Goal: Check status: Check status

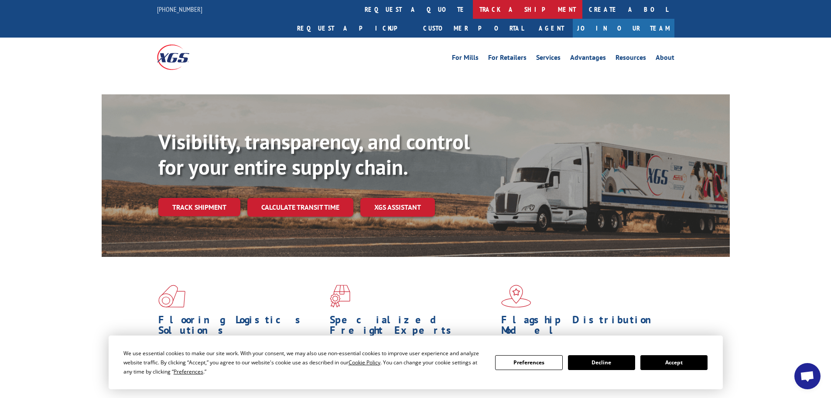
click at [473, 11] on link "track a shipment" at bounding box center [528, 9] width 110 height 19
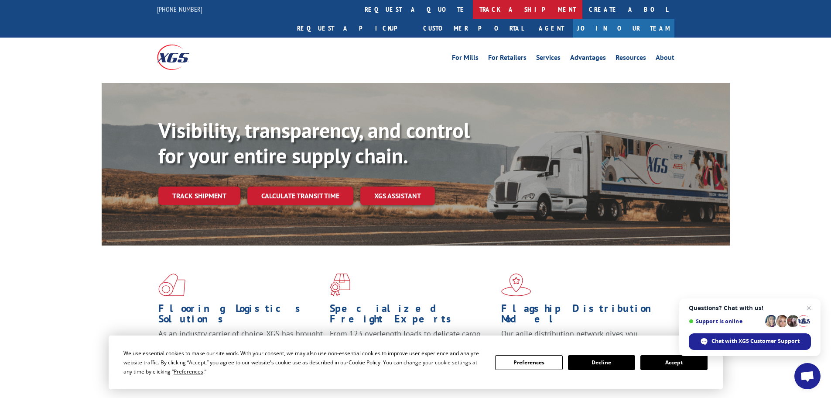
click at [473, 14] on link "track a shipment" at bounding box center [528, 9] width 110 height 19
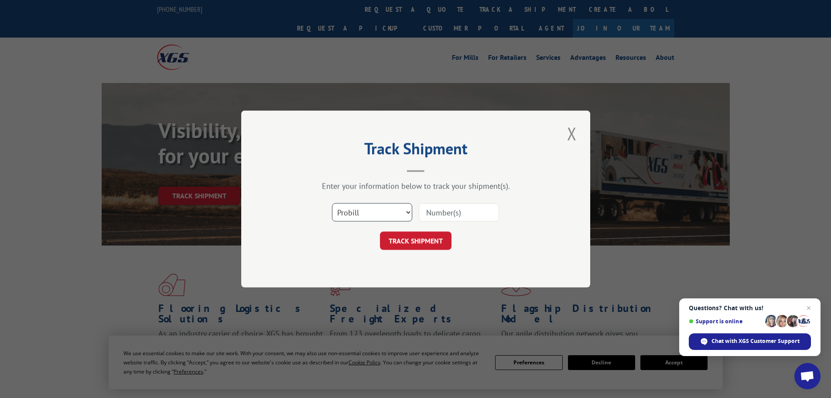
drag, startPoint x: 369, startPoint y: 212, endPoint x: 369, endPoint y: 221, distance: 8.7
click at [369, 215] on select "Select category... Probill BOL PO" at bounding box center [372, 212] width 80 height 18
select select "bol"
click at [332, 203] on select "Select category... Probill BOL PO" at bounding box center [372, 212] width 80 height 18
paste input "2818511"
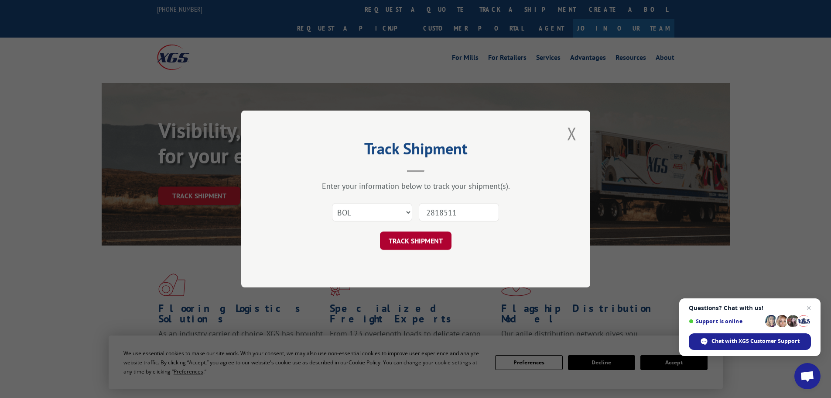
type input "2818511"
click at [404, 236] on button "TRACK SHIPMENT" at bounding box center [416, 240] width 72 height 18
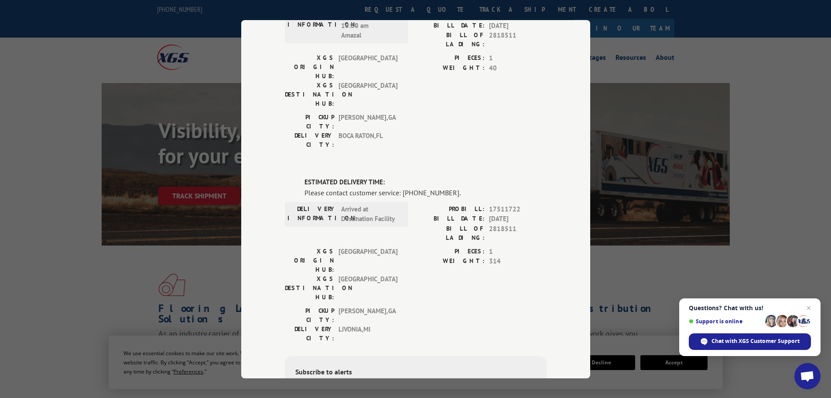
scroll to position [131, 0]
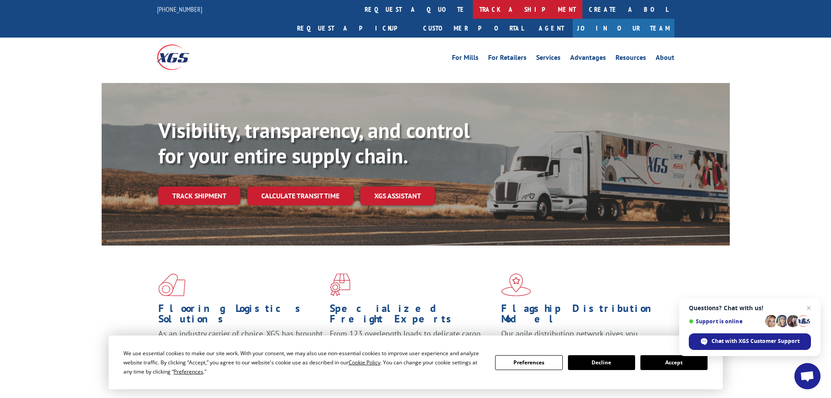
click at [473, 13] on link "track a shipment" at bounding box center [528, 9] width 110 height 19
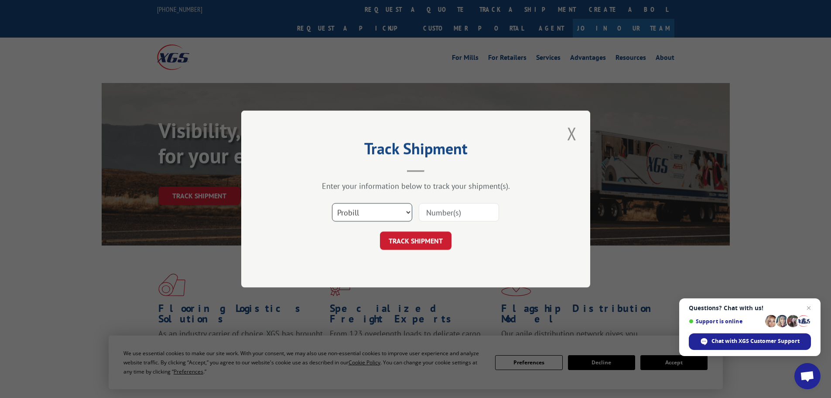
click at [361, 212] on select "Select category... Probill BOL PO" at bounding box center [372, 212] width 80 height 18
select select "bol"
click at [332, 203] on select "Select category... Probill BOL PO" at bounding box center [372, 212] width 80 height 18
click at [431, 206] on input at bounding box center [459, 212] width 80 height 18
paste input "2821756"
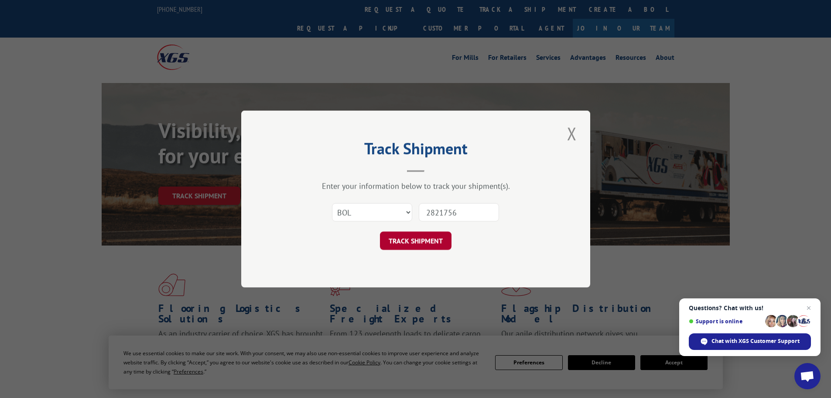
type input "2821756"
click at [416, 241] on button "TRACK SHIPMENT" at bounding box center [416, 240] width 72 height 18
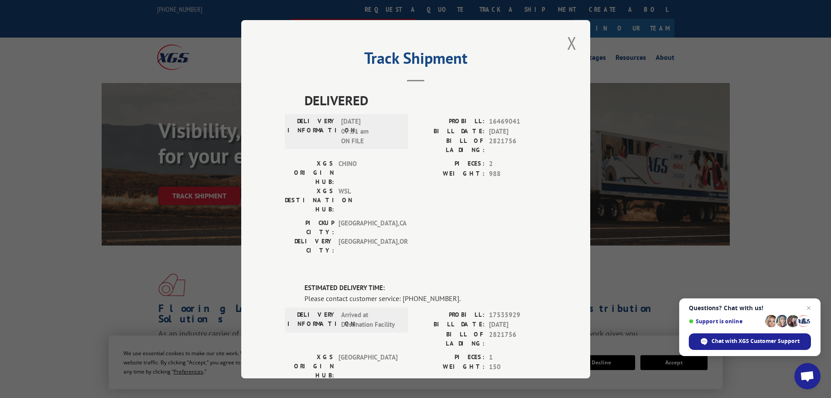
drag, startPoint x: 569, startPoint y: 41, endPoint x: 502, endPoint y: 14, distance: 72.5
click at [569, 42] on button "Close modal" at bounding box center [572, 43] width 15 height 24
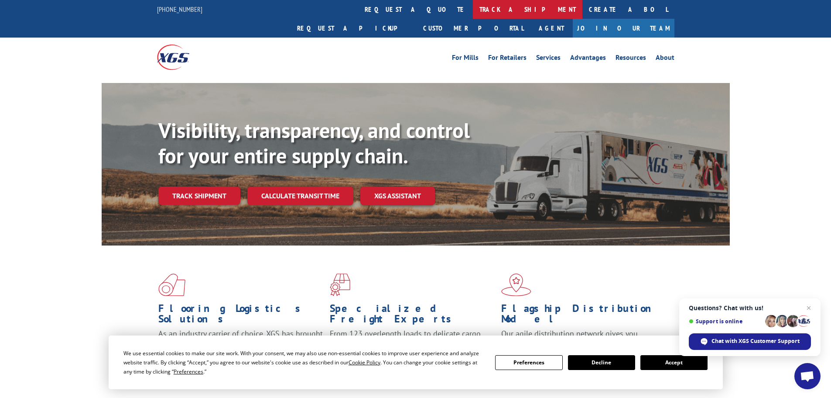
click at [473, 16] on link "track a shipment" at bounding box center [528, 9] width 110 height 19
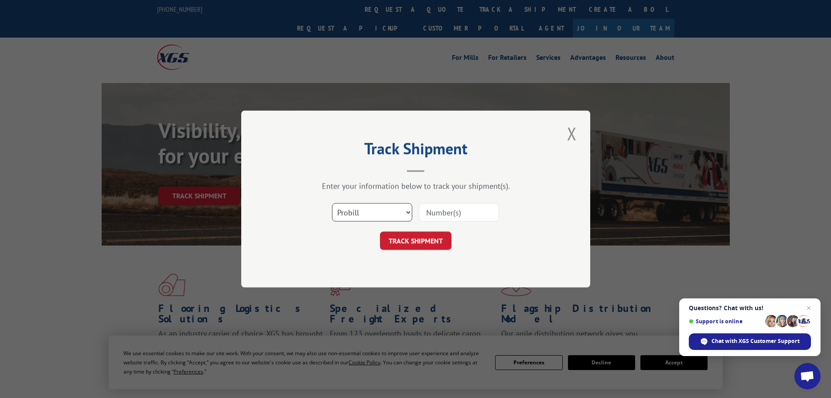
click at [346, 213] on select "Select category... Probill BOL PO" at bounding box center [372, 212] width 80 height 18
select select "bol"
click at [332, 203] on select "Select category... Probill BOL PO" at bounding box center [372, 212] width 80 height 18
paste input "5946085"
type input "5946085"
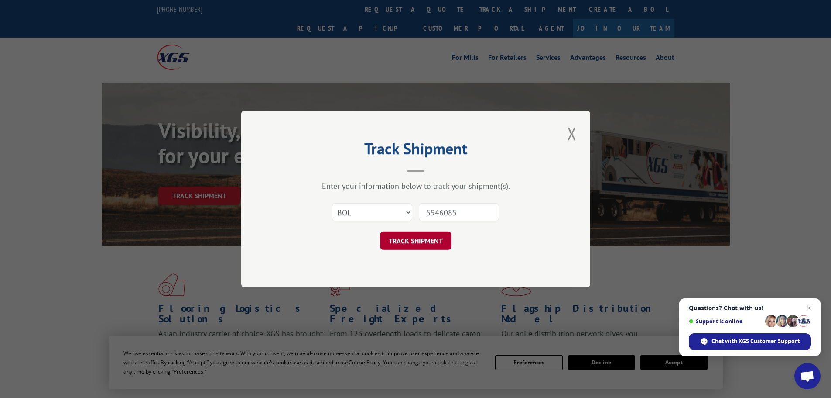
click at [421, 241] on button "TRACK SHIPMENT" at bounding box center [416, 240] width 72 height 18
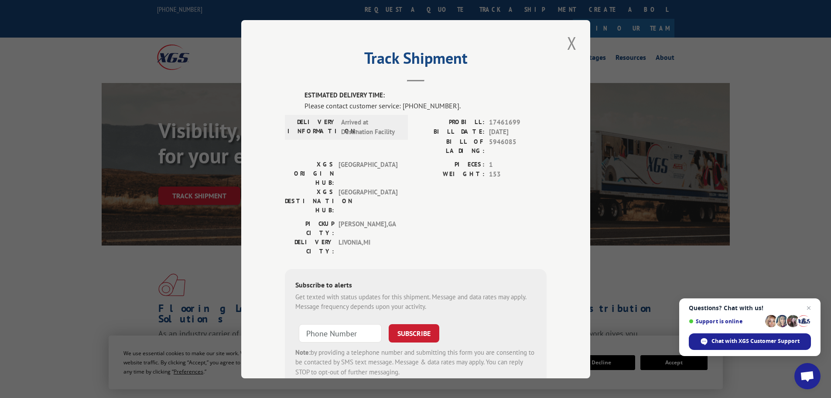
click at [567, 44] on button "Close modal" at bounding box center [572, 43] width 15 height 24
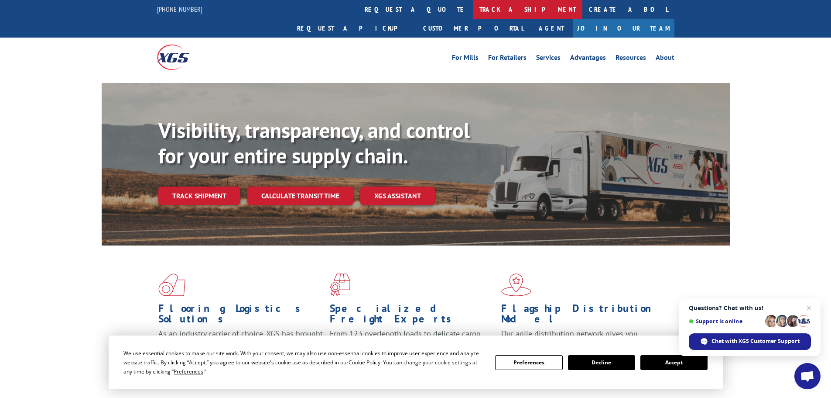
click at [473, 10] on link "track a shipment" at bounding box center [528, 9] width 110 height 19
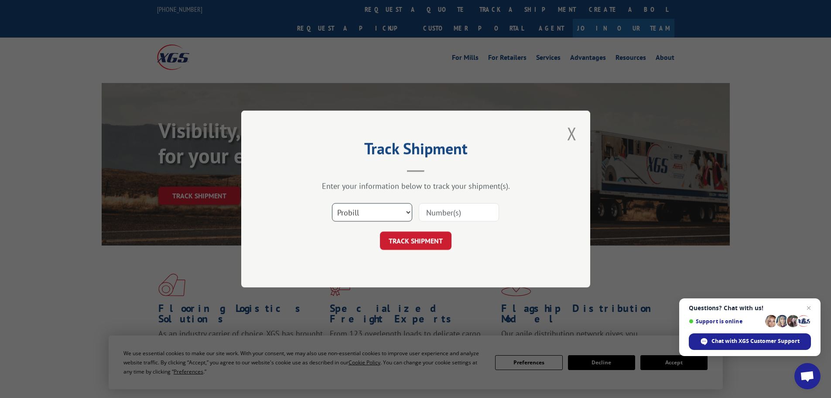
click at [363, 207] on select "Select category... Probill BOL PO" at bounding box center [372, 212] width 80 height 18
select select "bol"
click at [332, 203] on select "Select category... Probill BOL PO" at bounding box center [372, 212] width 80 height 18
paste input "4845718"
type input "4845718"
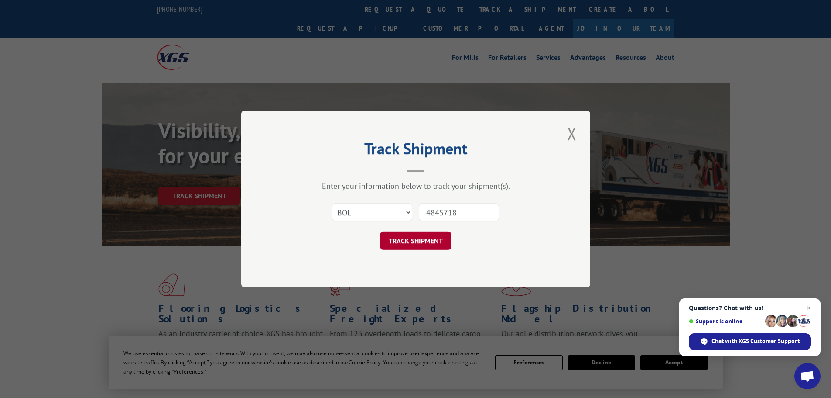
click at [434, 240] on button "TRACK SHIPMENT" at bounding box center [416, 240] width 72 height 18
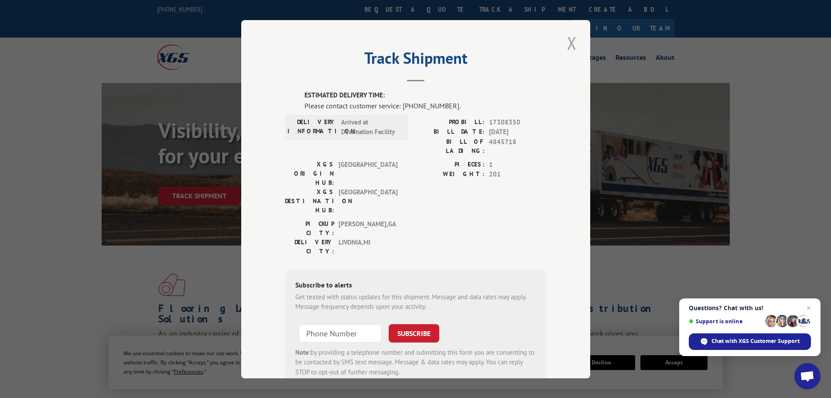
click at [566, 46] on button "Close modal" at bounding box center [572, 43] width 15 height 24
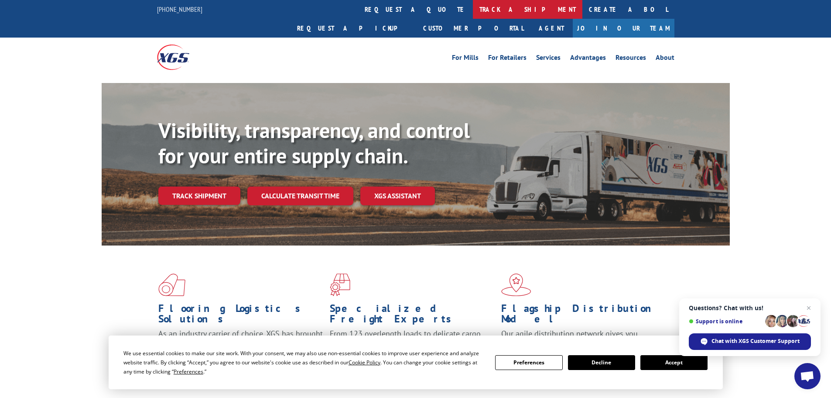
click at [473, 5] on link "track a shipment" at bounding box center [528, 9] width 110 height 19
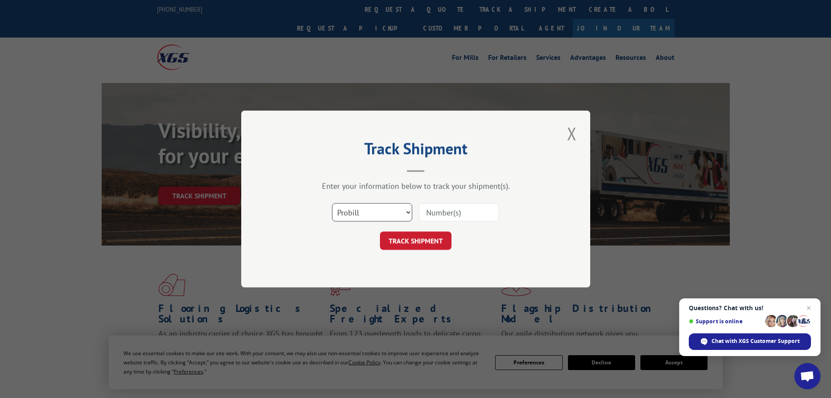
click at [365, 212] on select "Select category... Probill BOL PO" at bounding box center [372, 212] width 80 height 18
select select "bol"
click at [332, 203] on select "Select category... Probill BOL PO" at bounding box center [372, 212] width 80 height 18
paste input "4836015"
type input "4836015"
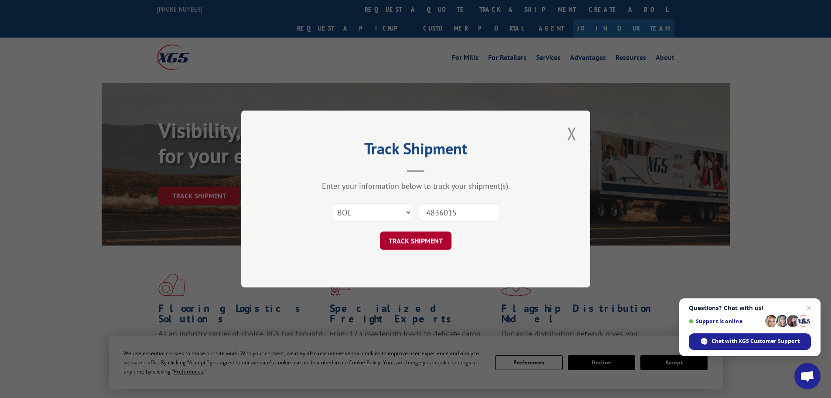
click at [404, 246] on button "TRACK SHIPMENT" at bounding box center [416, 240] width 72 height 18
